Goal: Find contact information: Find contact information

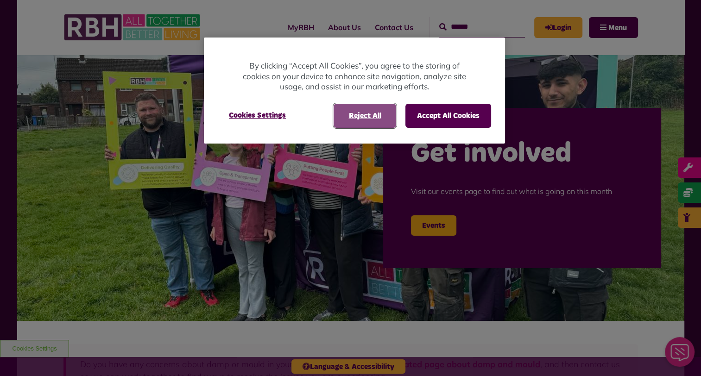
click at [379, 117] on button "Reject All" at bounding box center [365, 116] width 63 height 24
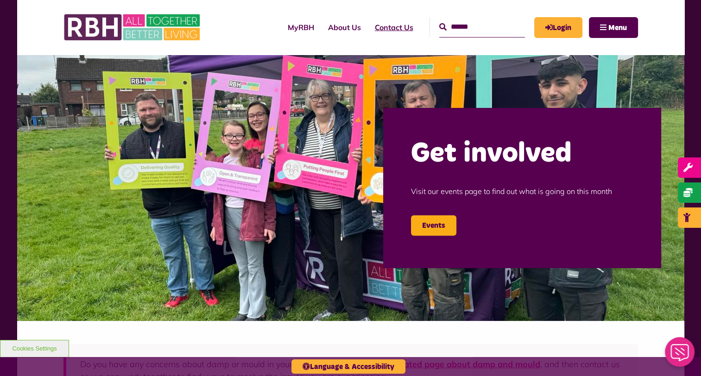
click at [368, 30] on link "Contact Us" at bounding box center [394, 27] width 52 height 25
click at [384, 29] on link "Contact Us" at bounding box center [394, 27] width 52 height 25
